Goal: Task Accomplishment & Management: Complete application form

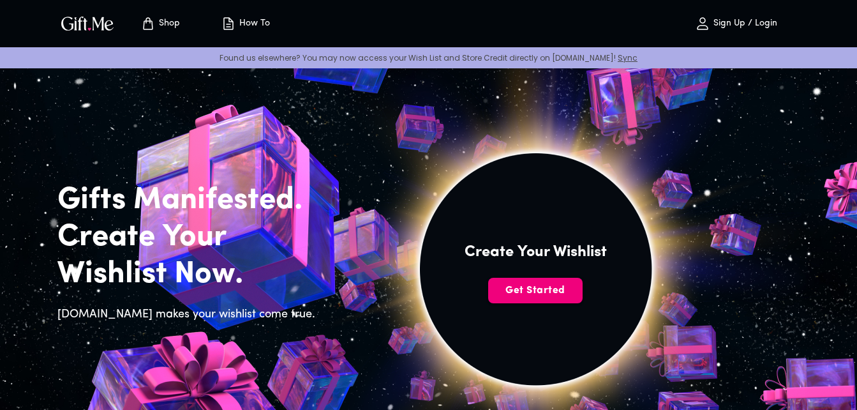
click at [521, 288] on span "Get Started" at bounding box center [535, 290] width 94 height 14
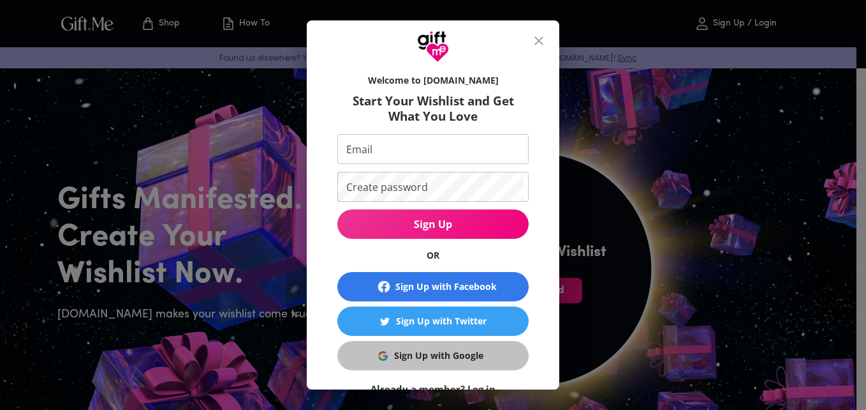
click at [449, 348] on button "Sign Up with Google" at bounding box center [432, 355] width 191 height 29
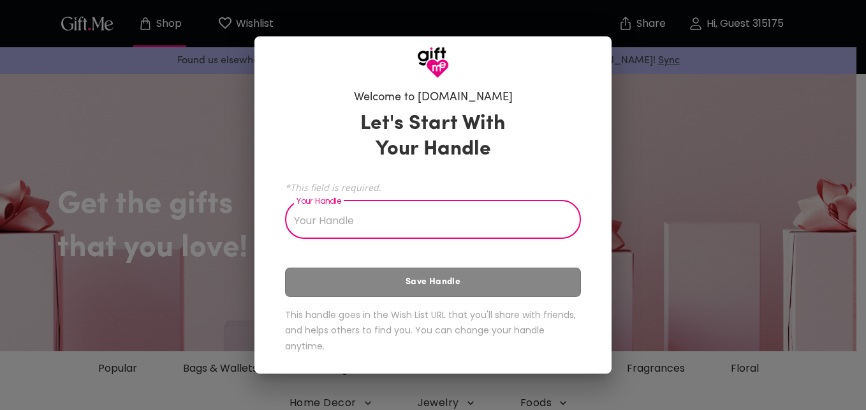
click at [500, 222] on input "Your Handle" at bounding box center [426, 221] width 282 height 36
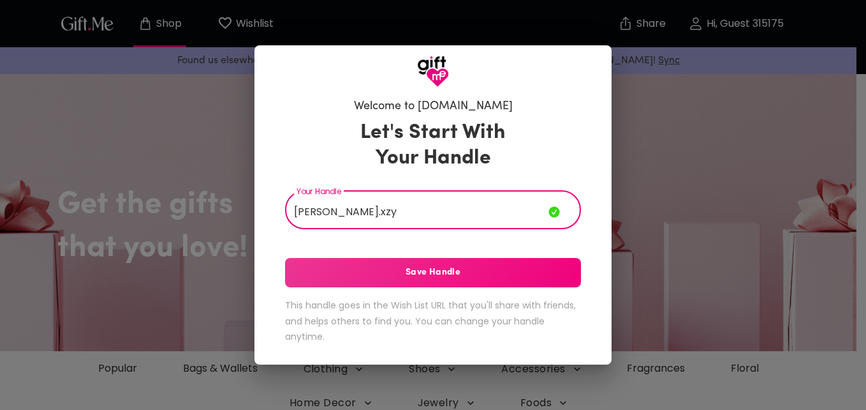
type input "[PERSON_NAME].xzy"
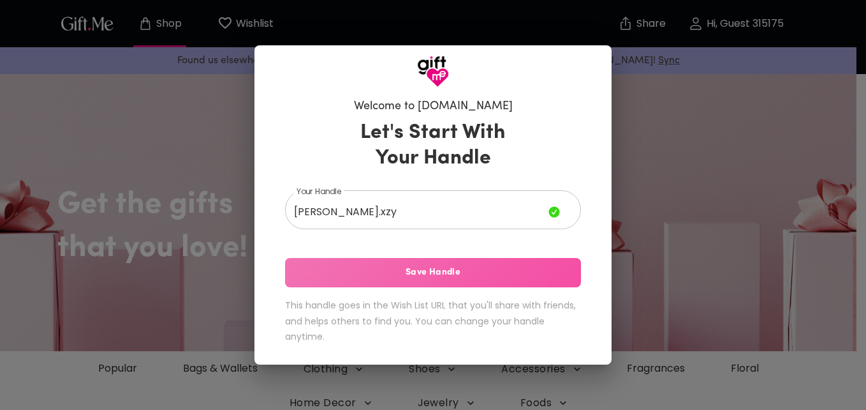
click at [487, 276] on span "Save Handle" at bounding box center [433, 272] width 296 height 14
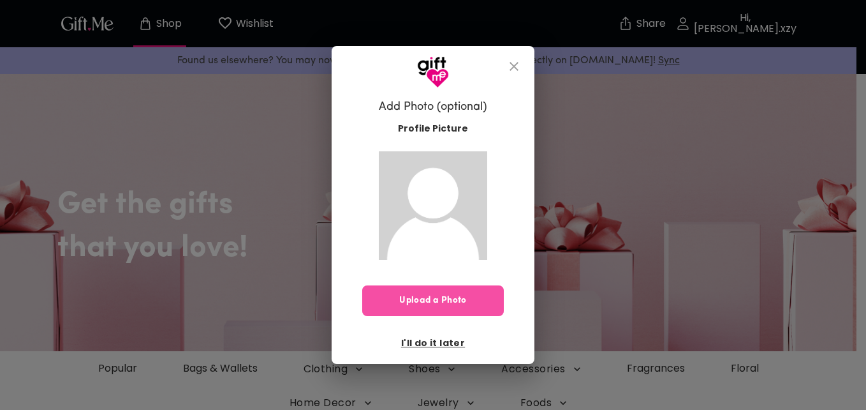
click at [468, 300] on span "Upload a Photo" at bounding box center [433, 300] width 142 height 14
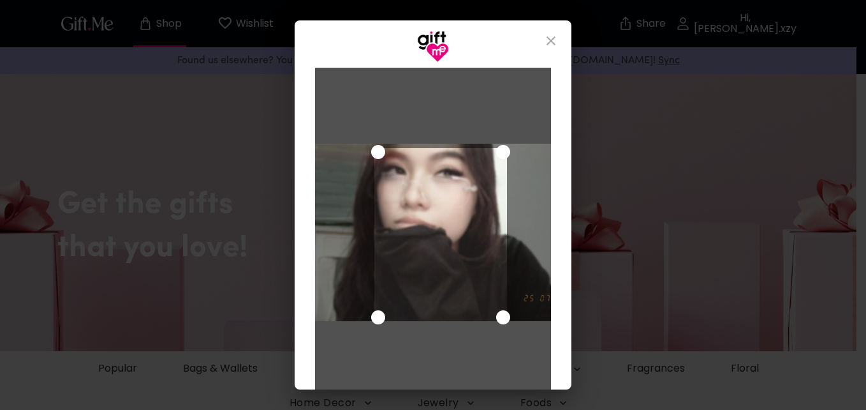
click at [337, 135] on div at bounding box center [433, 234] width 236 height 332
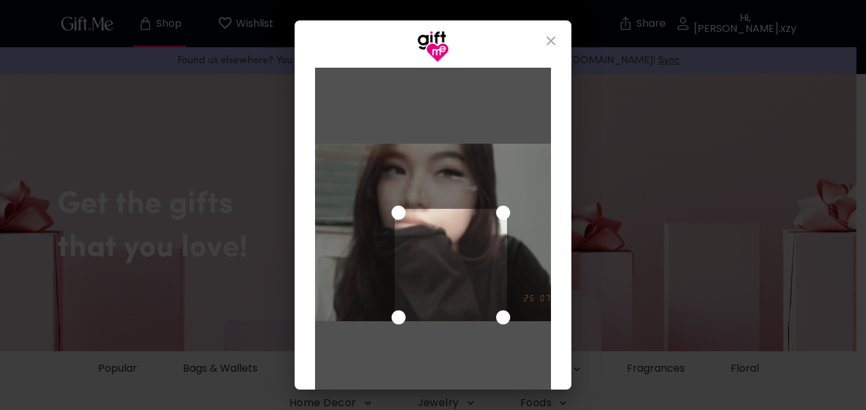
click at [412, 93] on div at bounding box center [433, 234] width 236 height 332
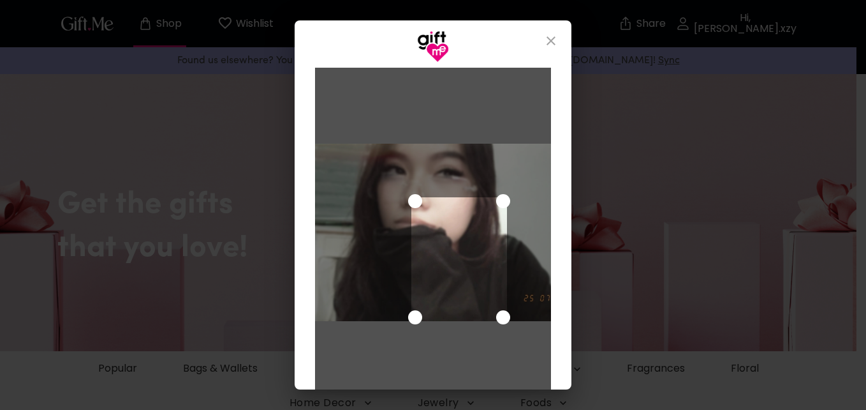
click at [386, 154] on div at bounding box center [433, 232] width 236 height 177
click at [416, 150] on div at bounding box center [433, 232] width 236 height 177
click at [413, 163] on div at bounding box center [433, 232] width 236 height 177
click at [394, 158] on div at bounding box center [433, 232] width 236 height 177
click at [447, 239] on div "Use the arrow keys to move the crop selection area" at bounding box center [460, 265] width 93 height 111
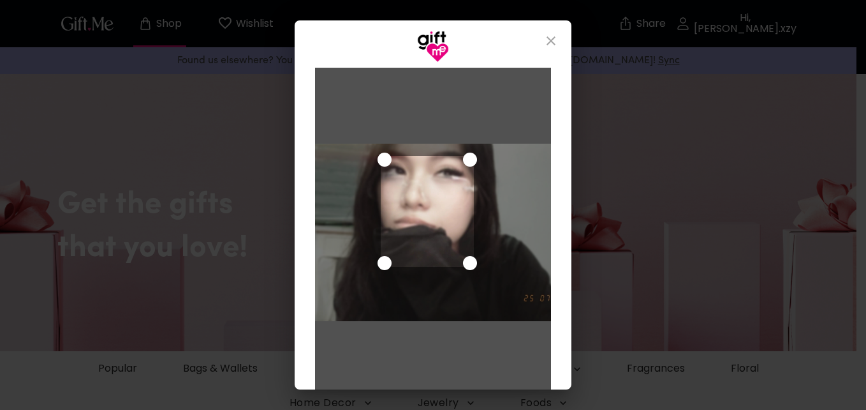
click at [413, 185] on div "Use the arrow keys to move the crop selection area" at bounding box center [427, 211] width 93 height 111
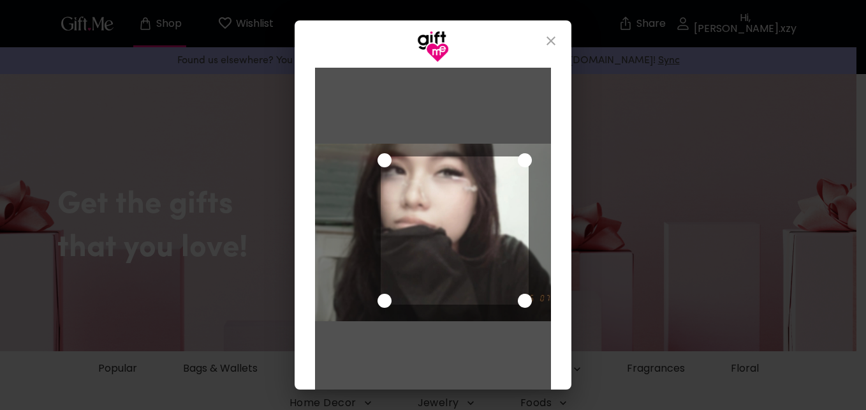
click at [538, 327] on div at bounding box center [433, 234] width 236 height 332
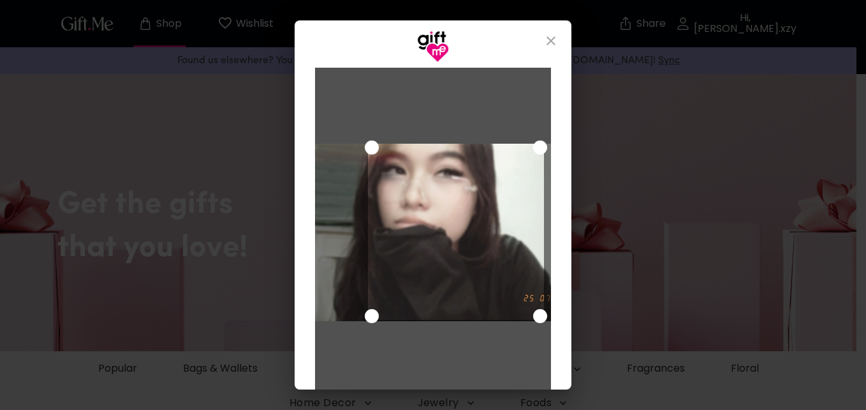
click at [355, 151] on div at bounding box center [433, 232] width 236 height 177
click at [343, 309] on div at bounding box center [433, 232] width 236 height 177
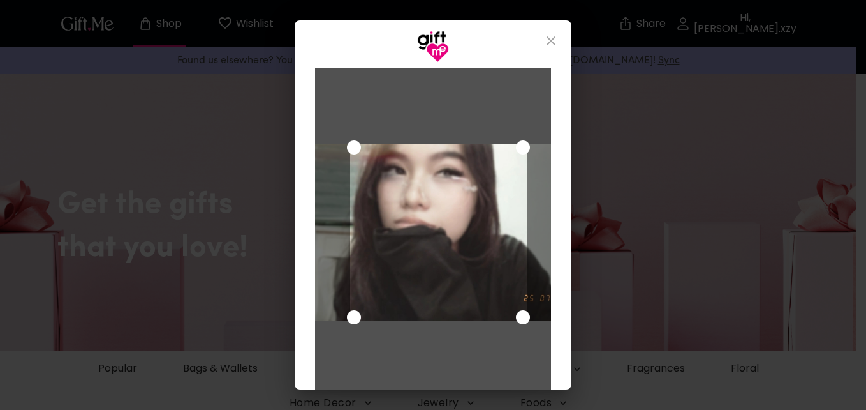
click at [408, 274] on div "Use the arrow keys to move the crop selection area" at bounding box center [438, 232] width 176 height 177
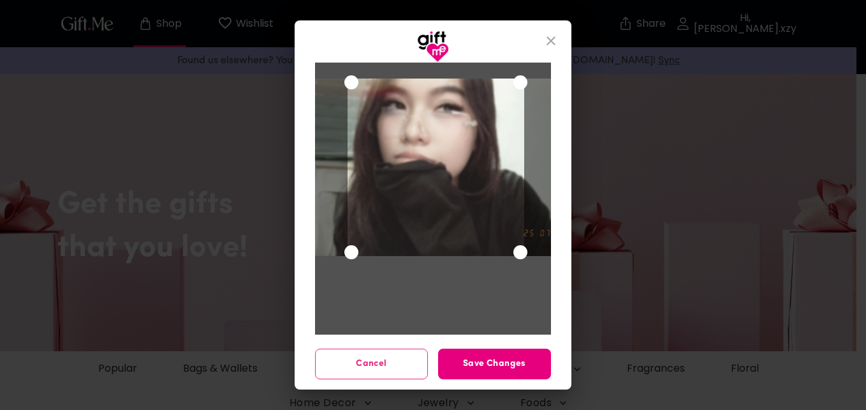
click at [455, 229] on div "Use the arrow keys to move the crop selection area" at bounding box center [436, 166] width 176 height 177
click at [464, 360] on span "Save Changes" at bounding box center [494, 364] width 113 height 14
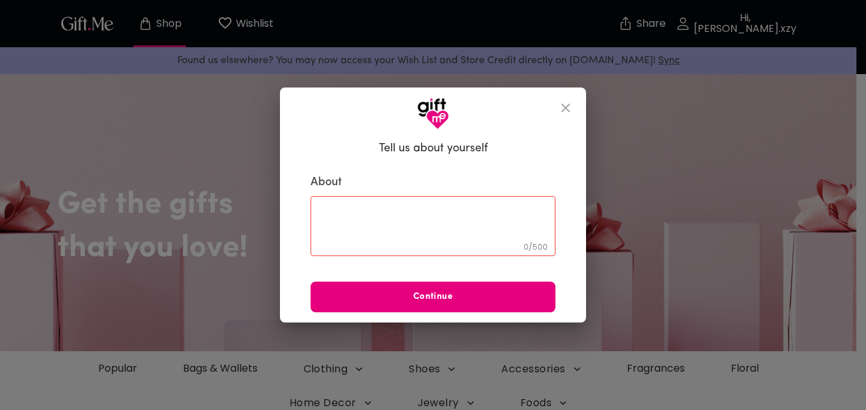
click at [432, 202] on div "0 / 500 ​" at bounding box center [433, 226] width 245 height 60
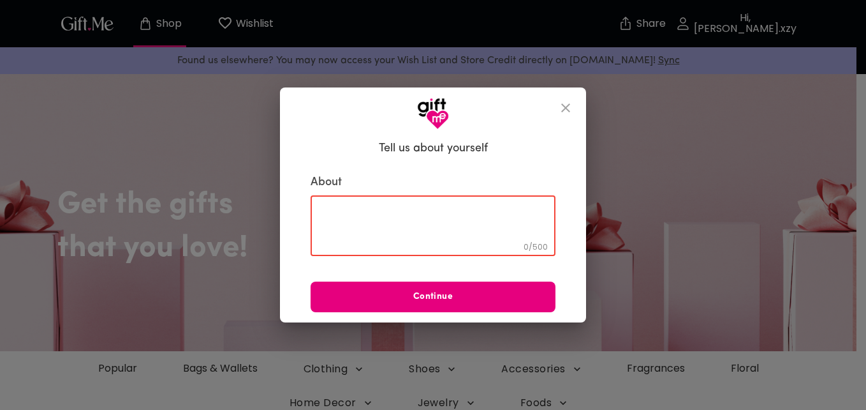
click at [447, 209] on textarea at bounding box center [433, 225] width 227 height 36
type textarea "c"
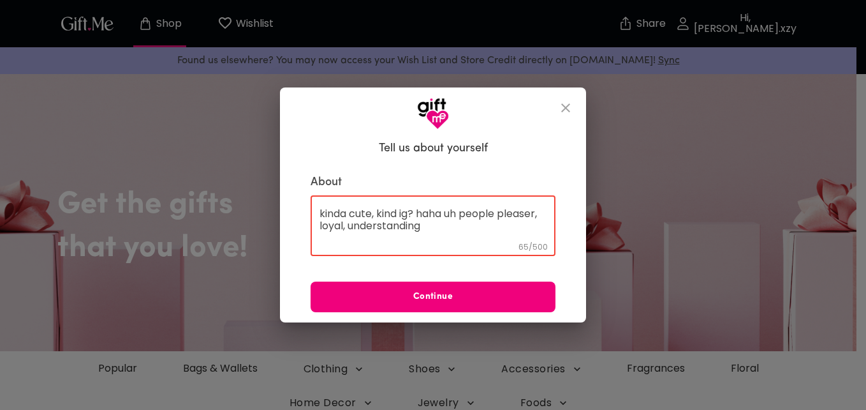
type textarea "kinda cute, kind ig? haha uh people pleaser, loyal, understanding"
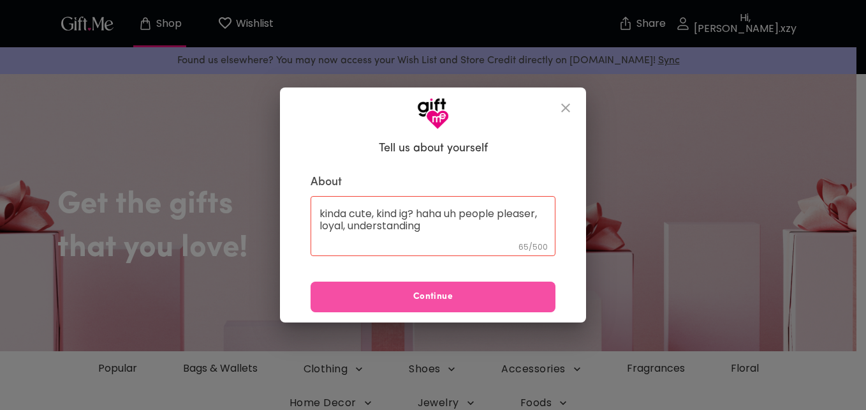
click at [460, 306] on button "Continue" at bounding box center [433, 296] width 245 height 31
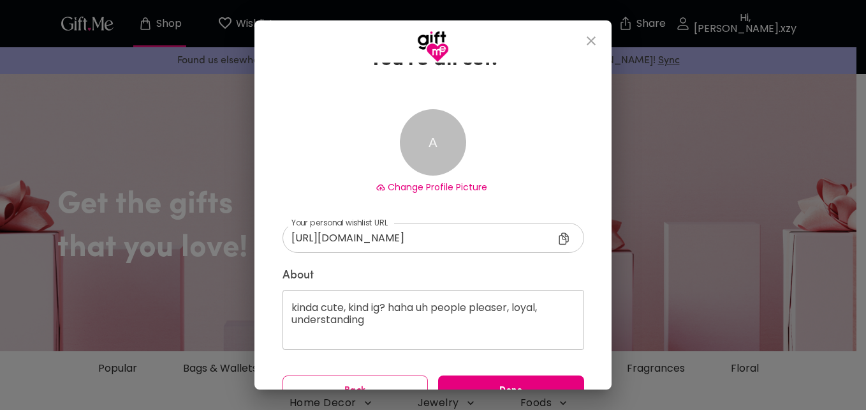
scroll to position [61, 0]
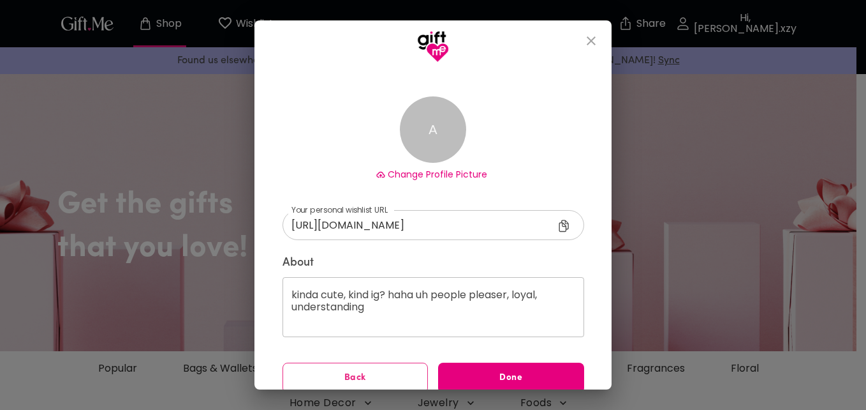
click at [348, 375] on span "Back" at bounding box center [355, 378] width 145 height 14
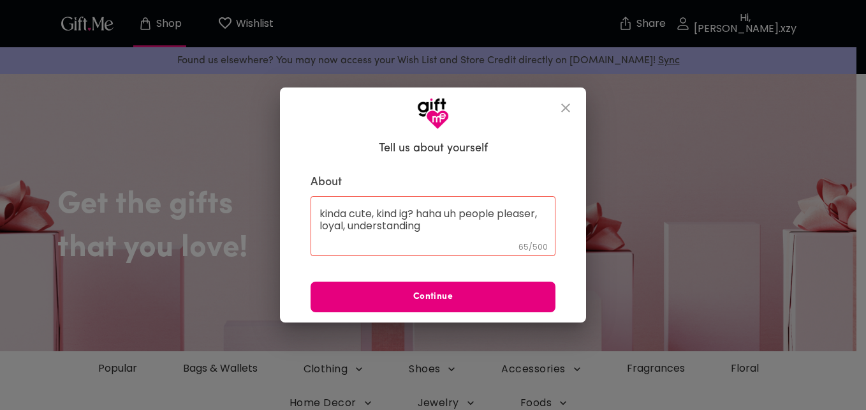
scroll to position [0, 0]
click at [376, 214] on textarea "kinda cute, kind ig? haha uh people pleaser, loyal, understanding" at bounding box center [433, 225] width 227 height 36
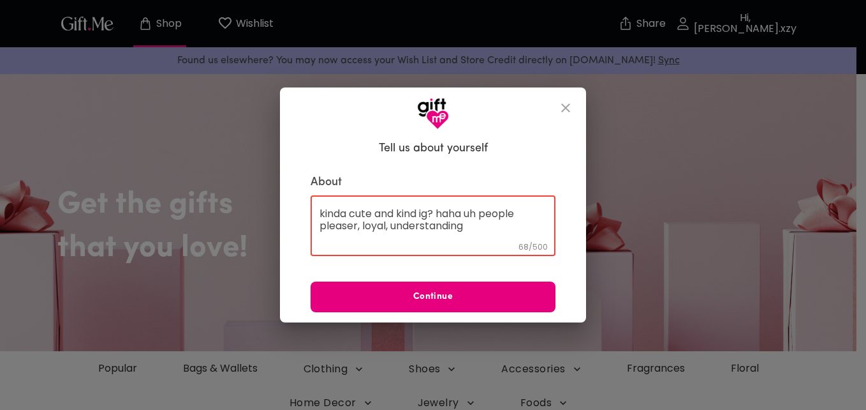
click at [483, 227] on textarea "kinda cute and kind ig? haha uh people pleaser, loyal, understanding" at bounding box center [433, 225] width 227 height 36
type textarea "k"
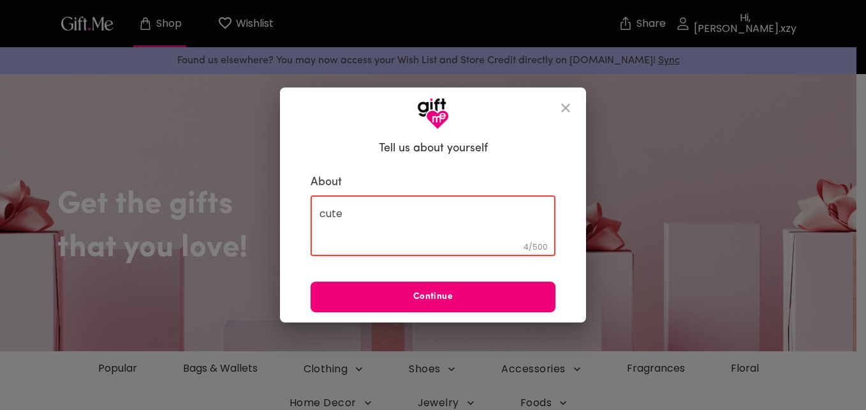
type textarea "cute"
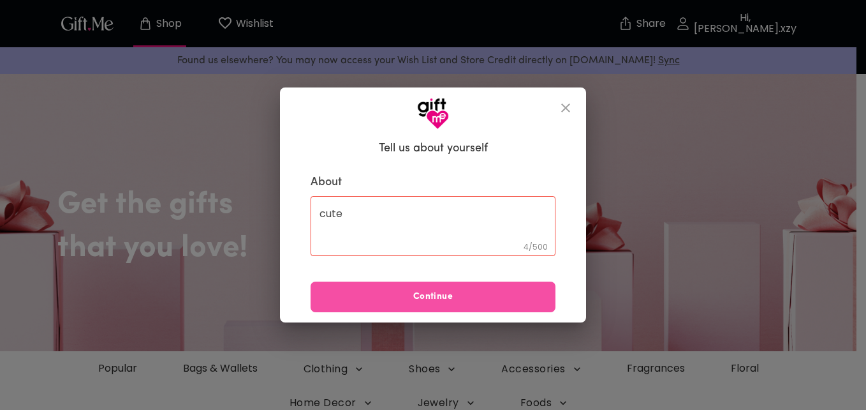
click at [472, 295] on span "Continue" at bounding box center [433, 297] width 245 height 14
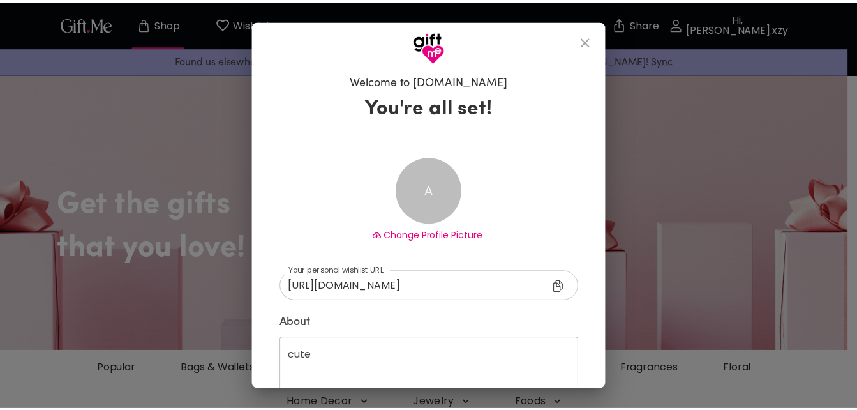
scroll to position [75, 0]
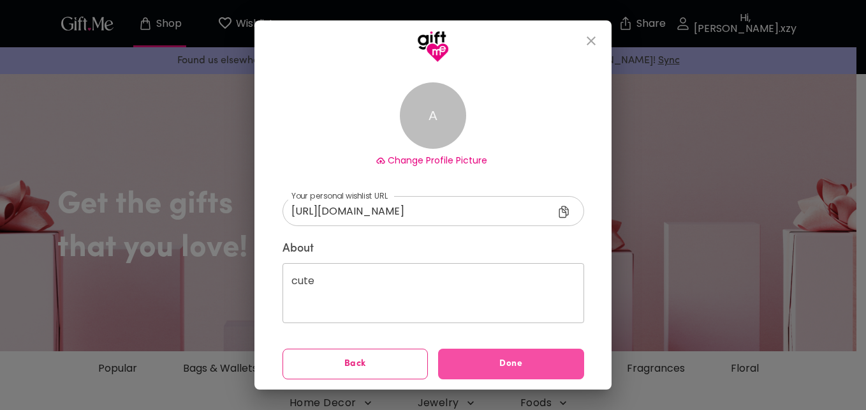
click at [524, 362] on span "Done" at bounding box center [511, 364] width 146 height 14
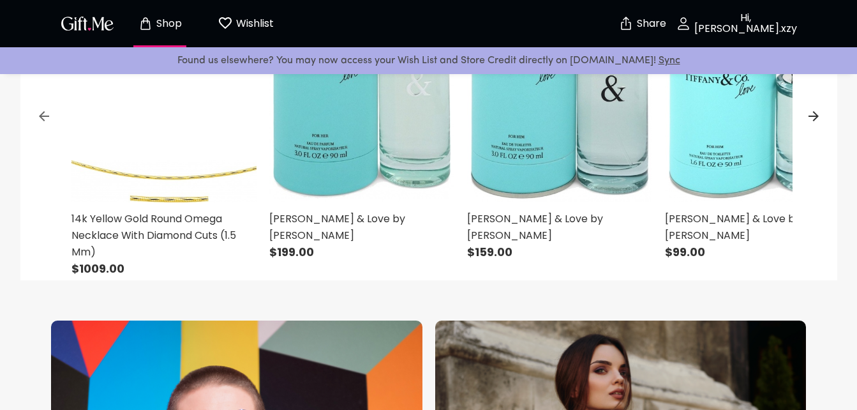
scroll to position [416, 0]
